Goal: Information Seeking & Learning: Learn about a topic

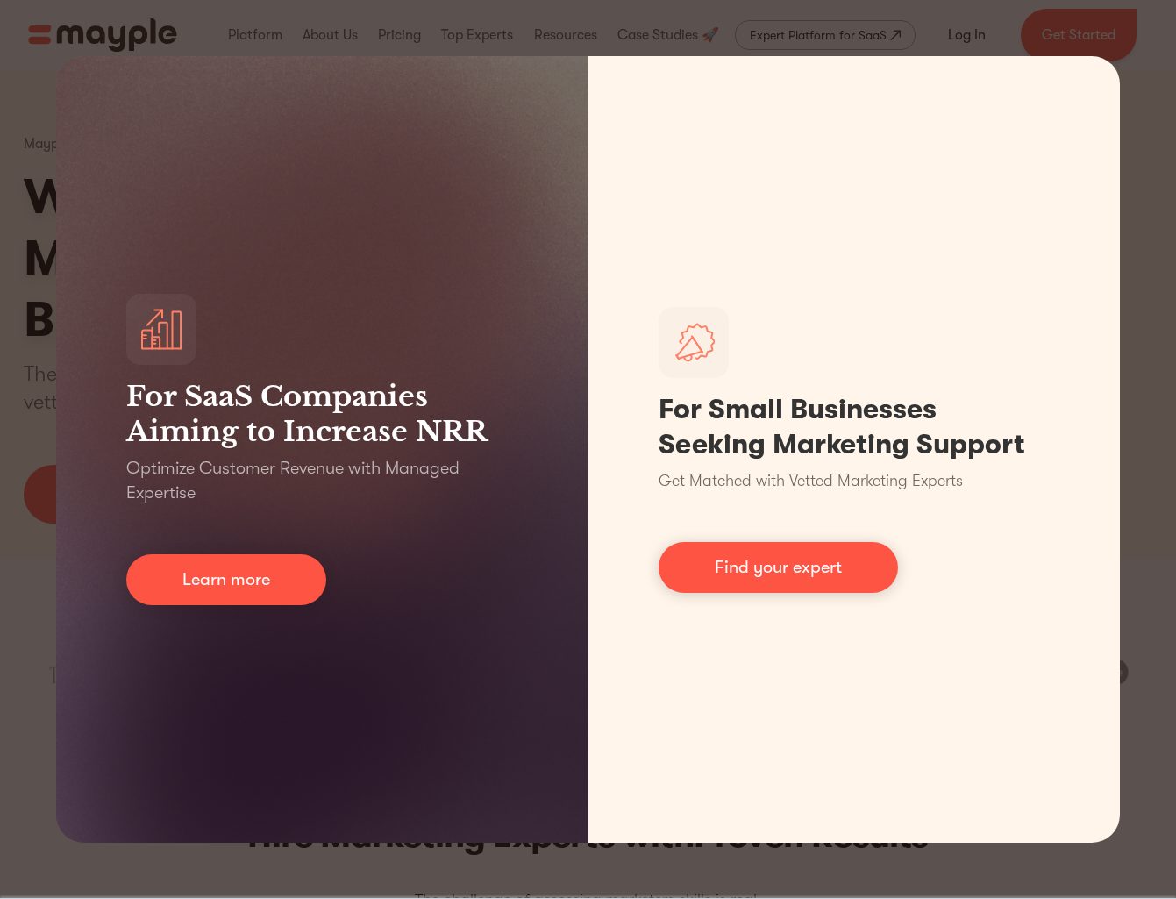
click at [844, 26] on div "For SaaS Companies Aiming to Increase NRR Optimize Customer Revenue with Manage…" at bounding box center [588, 449] width 1176 height 899
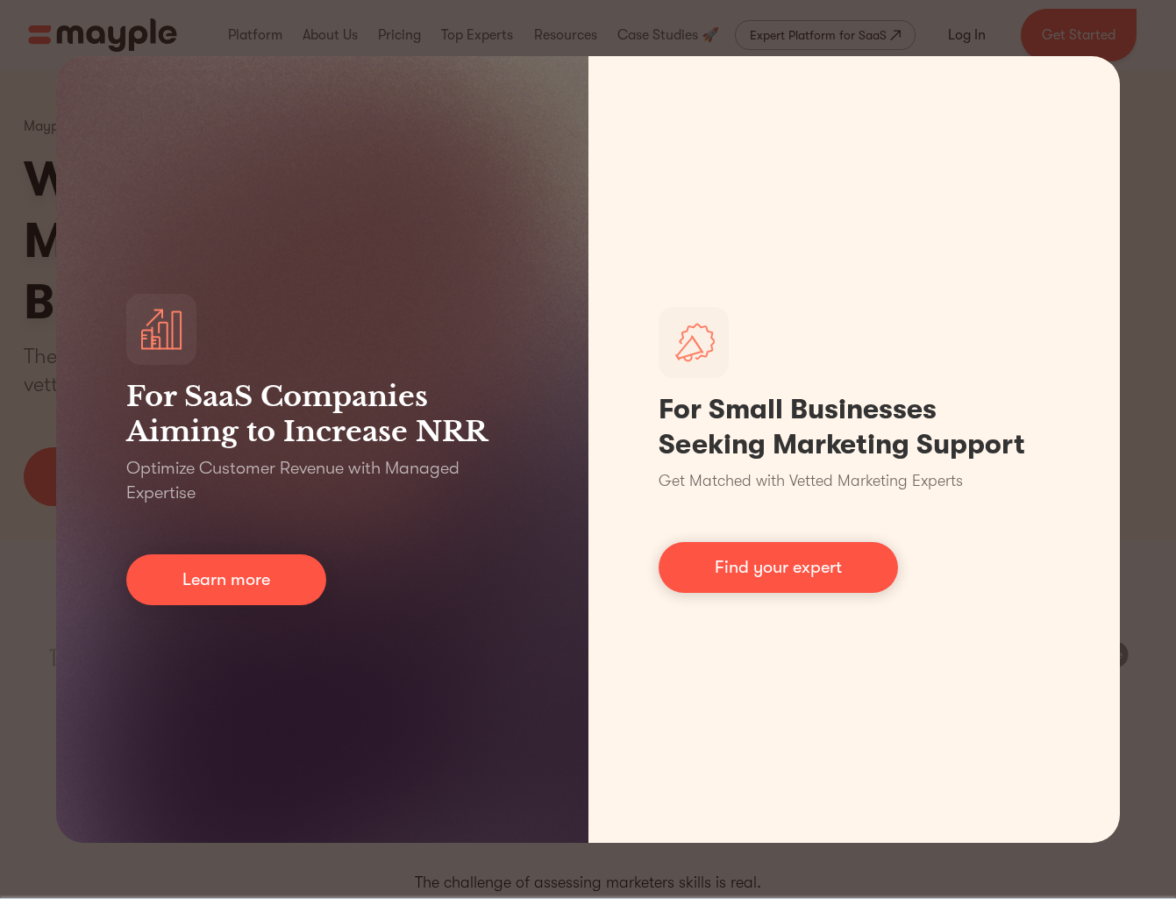
click at [890, 45] on div "For SaaS Companies Aiming to Increase NRR Optimize Customer Revenue with Manage…" at bounding box center [588, 449] width 1176 height 899
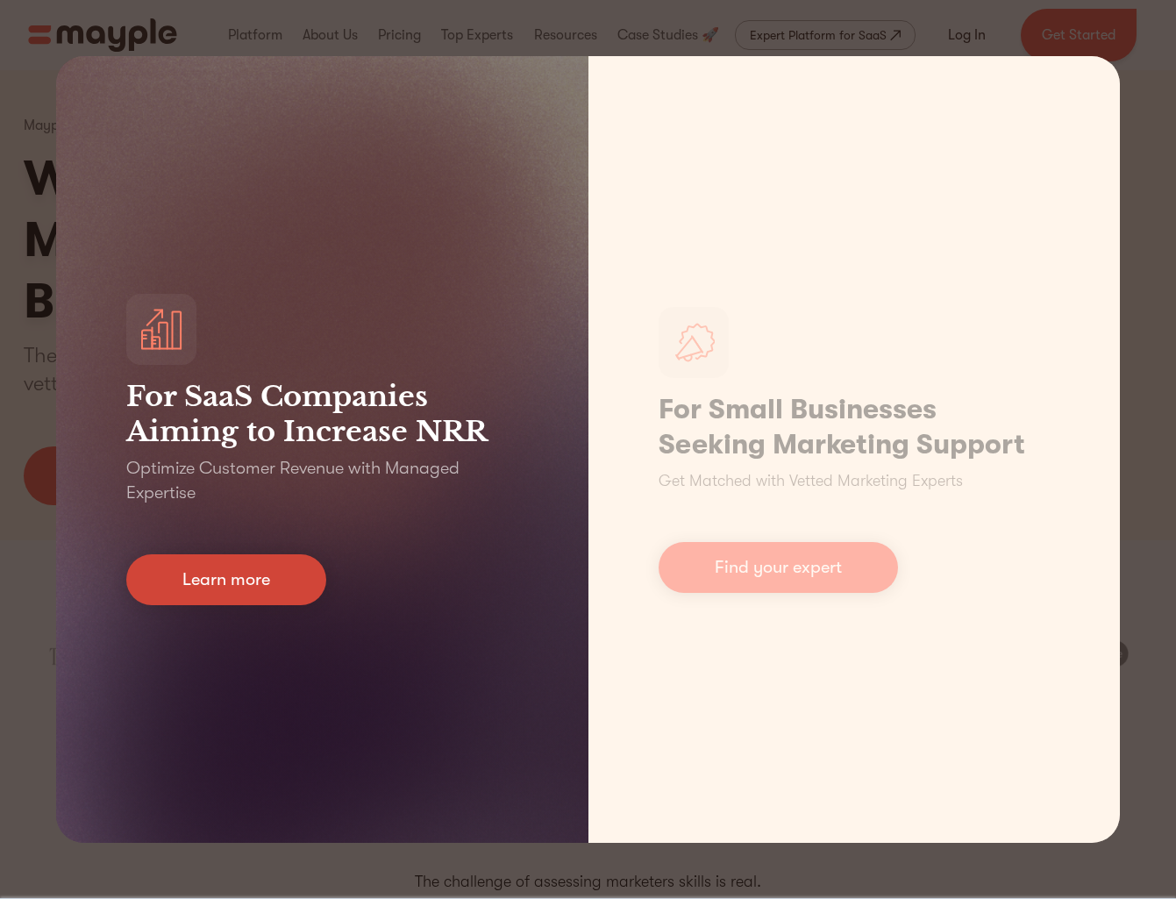
click at [233, 571] on link "Learn more" at bounding box center [226, 579] width 200 height 51
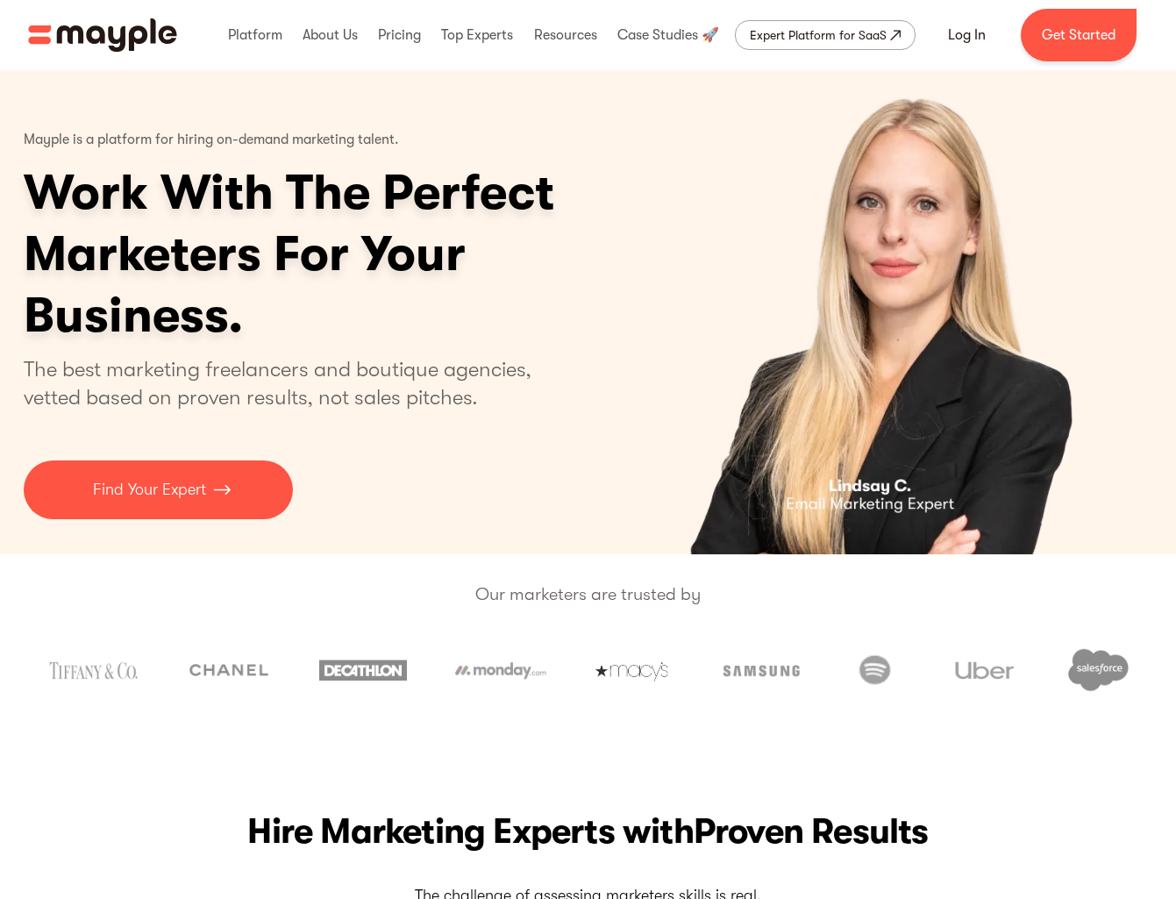
scroll to position [5, 0]
